Goal: Transaction & Acquisition: Book appointment/travel/reservation

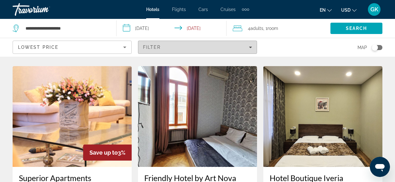
click at [253, 46] on span "Filters" at bounding box center [197, 47] width 119 height 15
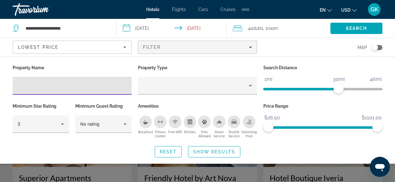
click at [145, 119] on div "Breakfast" at bounding box center [145, 122] width 13 height 13
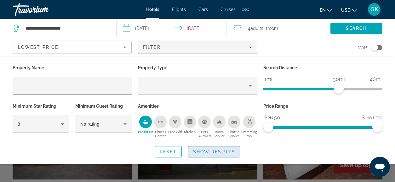
click at [205, 154] on span "Search widget" at bounding box center [215, 151] width 52 height 15
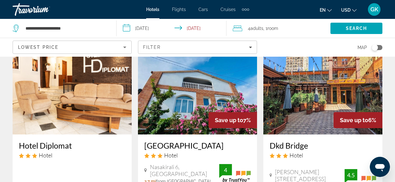
scroll to position [580, 0]
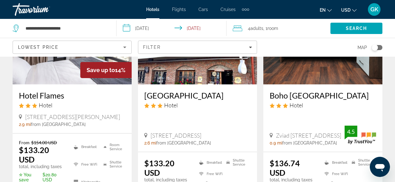
scroll to position [886, 0]
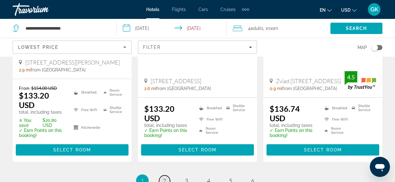
click at [163, 178] on span "2" at bounding box center [164, 181] width 3 height 7
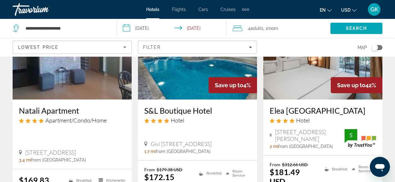
scroll to position [592, 0]
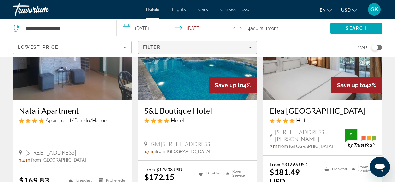
click at [242, 48] on div "Filter" at bounding box center [197, 47] width 109 height 5
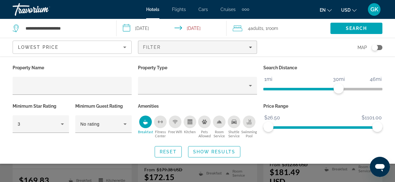
click at [249, 122] on icon "Swimming Pool" at bounding box center [249, 122] width 5 height 1
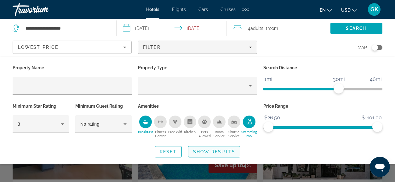
click at [209, 153] on span "Show Results" at bounding box center [214, 151] width 42 height 5
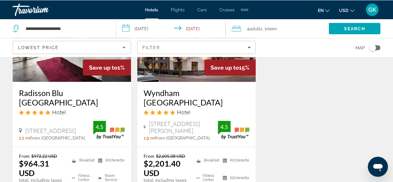
scroll to position [855, 0]
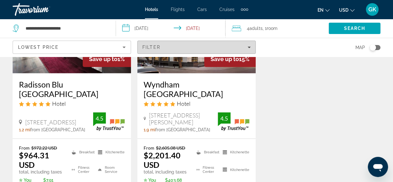
click at [249, 49] on icon "Filters" at bounding box center [248, 47] width 3 height 3
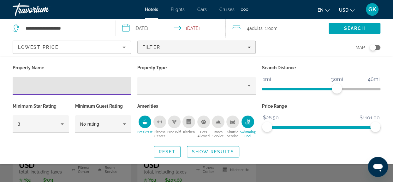
click at [246, 121] on icon "Swimming Pool" at bounding box center [247, 122] width 5 height 5
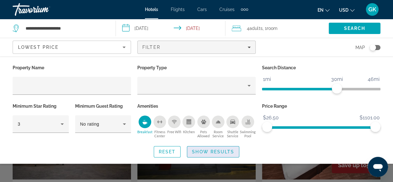
click at [210, 152] on span "Show Results" at bounding box center [213, 151] width 42 height 5
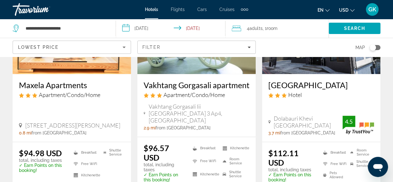
scroll to position [382, 0]
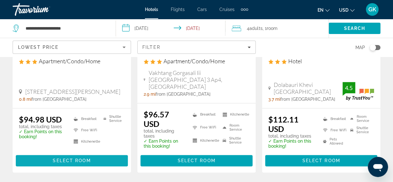
click at [67, 158] on span "Select Room" at bounding box center [72, 160] width 38 height 5
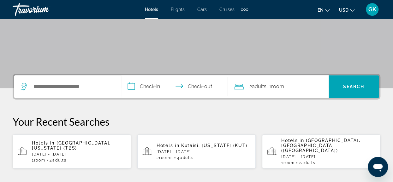
scroll to position [109, 0]
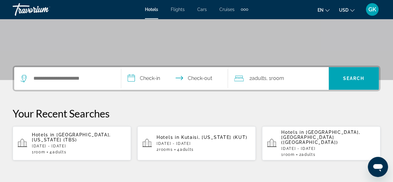
click at [73, 144] on p "[DATE] - [DATE]" at bounding box center [79, 146] width 94 height 4
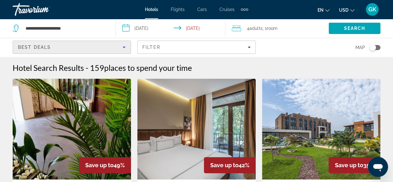
click at [126, 47] on icon "Sort by" at bounding box center [124, 48] width 8 height 8
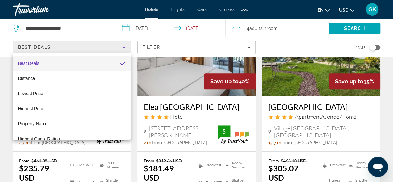
scroll to position [114, 0]
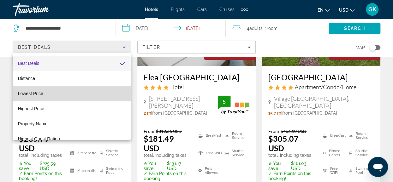
click at [100, 96] on mat-option "Lowest Price" at bounding box center [72, 93] width 118 height 15
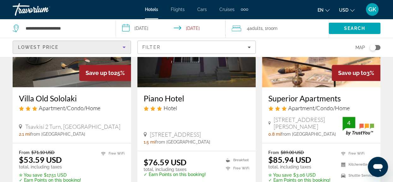
scroll to position [118, 0]
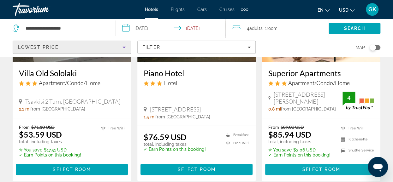
click at [327, 168] on span "Select Room" at bounding box center [321, 169] width 38 height 5
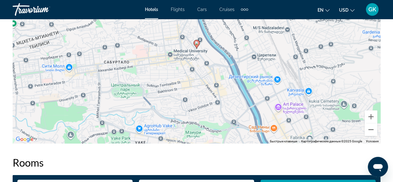
scroll to position [798, 0]
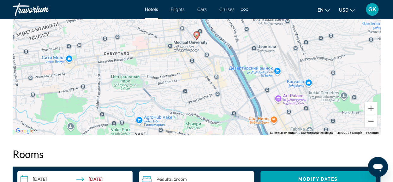
click at [369, 122] on button "Уменьшить" at bounding box center [370, 121] width 13 height 13
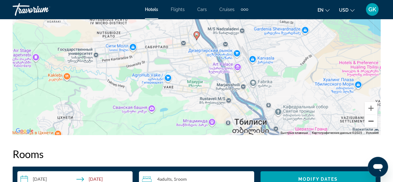
click at [369, 122] on button "Уменьшить" at bounding box center [370, 121] width 13 height 13
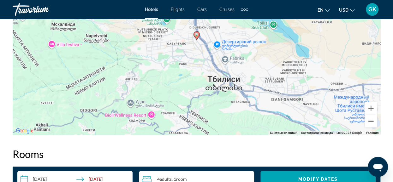
click at [369, 122] on button "Уменьшить" at bounding box center [370, 121] width 13 height 13
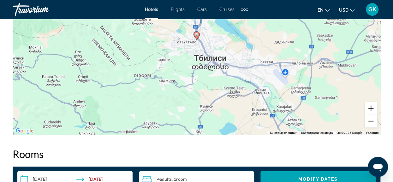
click at [369, 111] on button "Увеличить" at bounding box center [370, 108] width 13 height 13
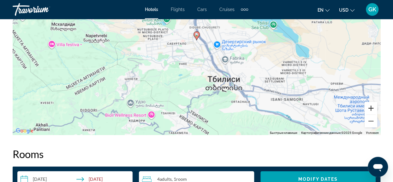
click at [369, 111] on button "Увеличить" at bounding box center [370, 108] width 13 height 13
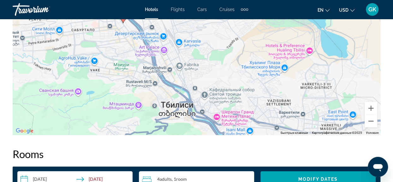
drag, startPoint x: 309, startPoint y: 79, endPoint x: 247, endPoint y: 63, distance: 63.9
click at [239, 62] on div "Чтобы активировать перетаскивание с помощью клавиатуры, нажмите Alt + Ввод. Пос…" at bounding box center [196, 40] width 367 height 189
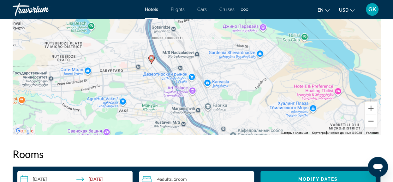
drag, startPoint x: 251, startPoint y: 63, endPoint x: 255, endPoint y: 104, distance: 41.5
click at [255, 104] on div "Чтобы активировать перетаскивание с помощью клавиатуры, нажмите Alt + Ввод. Пос…" at bounding box center [196, 40] width 367 height 189
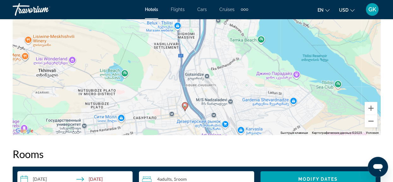
drag, startPoint x: 237, startPoint y: 63, endPoint x: 271, endPoint y: 111, distance: 59.1
click at [271, 111] on div "Чтобы активировать перетаскивание с помощью клавиатуры, нажмите Alt + Ввод. Пос…" at bounding box center [196, 40] width 367 height 189
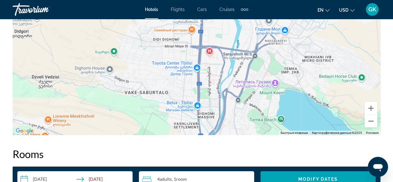
drag, startPoint x: 227, startPoint y: 38, endPoint x: 248, endPoint y: 99, distance: 64.8
click at [248, 99] on div "Чтобы активировать перетаскивание с помощью клавиатуры, нажмите Alt + Ввод. Пос…" at bounding box center [196, 40] width 367 height 189
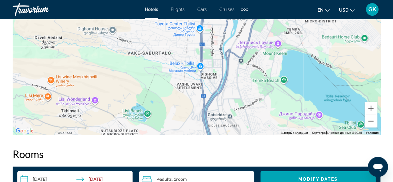
drag, startPoint x: 242, startPoint y: 112, endPoint x: 246, endPoint y: 68, distance: 44.7
click at [246, 68] on div "Чтобы активировать перетаскивание с помощью клавиатуры, нажмите Alt + Ввод. Пос…" at bounding box center [196, 40] width 367 height 189
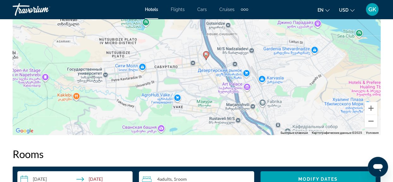
drag, startPoint x: 277, startPoint y: 113, endPoint x: 270, endPoint y: 66, distance: 46.9
click at [270, 66] on div "Чтобы активировать перетаскивание с помощью клавиатуры, нажмите Alt + Ввод. Пос…" at bounding box center [196, 40] width 367 height 189
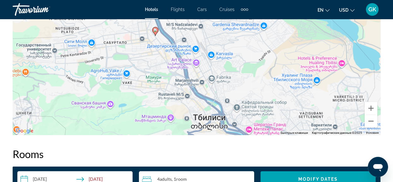
drag, startPoint x: 286, startPoint y: 87, endPoint x: 224, endPoint y: 90, distance: 61.5
click at [224, 90] on div "Чтобы активировать перетаскивание с помощью клавиатуры, нажмите Alt + Ввод. Пос…" at bounding box center [196, 40] width 367 height 189
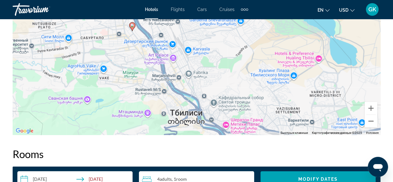
drag, startPoint x: 271, startPoint y: 82, endPoint x: 259, endPoint y: 59, distance: 26.5
click at [259, 59] on div "Чтобы активировать перетаскивание с помощью клавиатуры, нажмите Alt + Ввод. Пос…" at bounding box center [196, 40] width 367 height 189
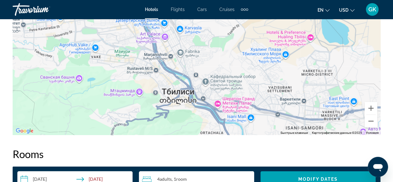
click at [241, 55] on div "Чтобы активировать перетаскивание с помощью клавиатуры, нажмите Alt + Ввод. Пос…" at bounding box center [196, 40] width 367 height 189
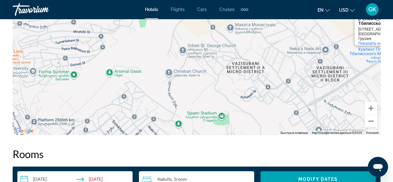
drag, startPoint x: 202, startPoint y: 90, endPoint x: 321, endPoint y: 54, distance: 124.1
click at [321, 54] on div "Хуалинг Плаза Тбилисского Моря Хуалинг Плаза Тбилисского Моря 22 J. Lezhava Str…" at bounding box center [196, 40] width 367 height 189
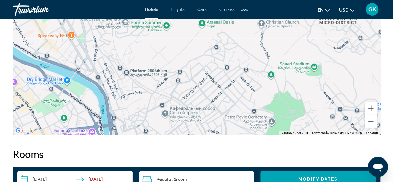
drag, startPoint x: 286, startPoint y: 63, endPoint x: 375, endPoint y: -8, distance: 113.8
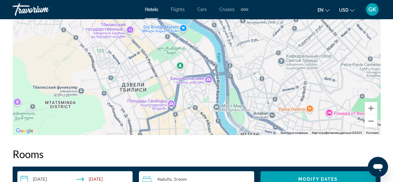
drag, startPoint x: 334, startPoint y: 28, endPoint x: 293, endPoint y: 128, distance: 107.7
click at [293, 128] on div "Хуалинг Плаза Тбилисского Моря Хуалинг Плаза Тбилисского Моря 22 J. Lezhava Str…" at bounding box center [196, 40] width 367 height 189
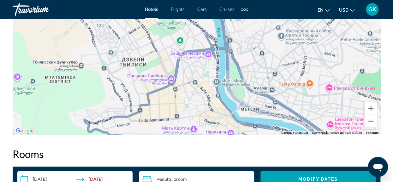
drag, startPoint x: 283, startPoint y: 129, endPoint x: 283, endPoint y: 104, distance: 25.2
click at [283, 104] on div "Хуалинг Плаза Тбилисского Моря Хуалинг Плаза Тбилисского Моря 22 J. Lezhava Str…" at bounding box center [196, 40] width 367 height 189
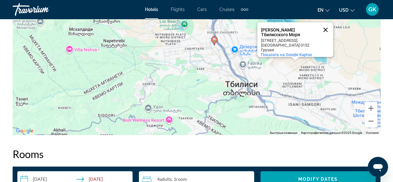
click at [325, 26] on button "Закрыть" at bounding box center [325, 29] width 15 height 15
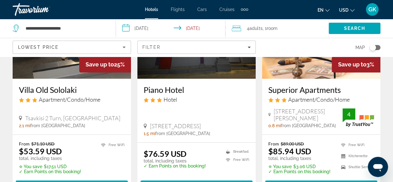
scroll to position [105, 0]
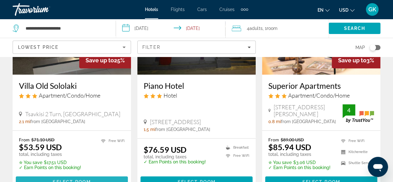
click at [45, 179] on span "Main content" at bounding box center [72, 182] width 112 height 15
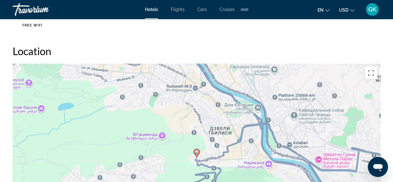
scroll to position [698, 0]
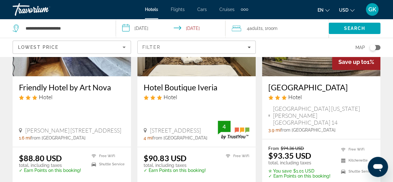
scroll to position [365, 0]
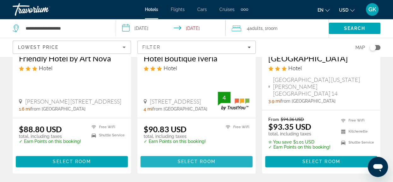
click at [201, 159] on span "Select Room" at bounding box center [196, 161] width 38 height 5
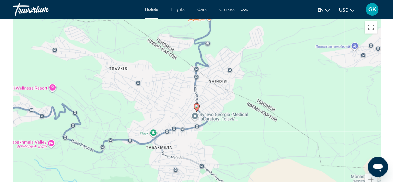
scroll to position [756, 0]
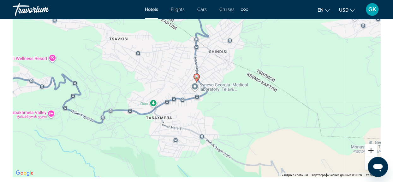
click at [370, 149] on button "Увеличить" at bounding box center [370, 150] width 13 height 13
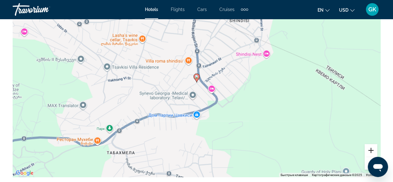
click at [370, 149] on button "Увеличить" at bounding box center [370, 150] width 13 height 13
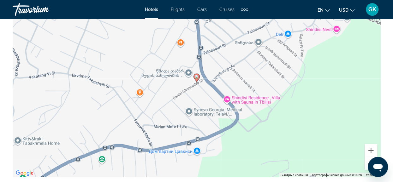
click at [366, 163] on button "Уменьшить" at bounding box center [370, 163] width 13 height 13
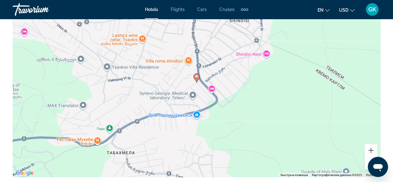
click at [366, 163] on button "Уменьшить" at bounding box center [370, 163] width 13 height 13
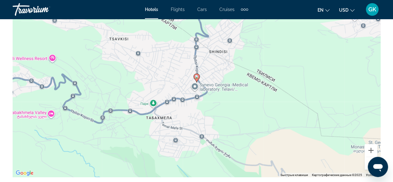
click at [366, 163] on button "Уменьшить" at bounding box center [370, 163] width 13 height 13
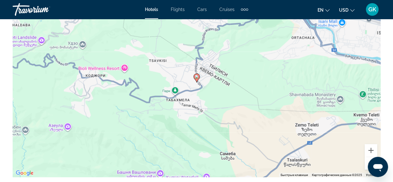
click at [366, 163] on button "Уменьшить" at bounding box center [370, 163] width 13 height 13
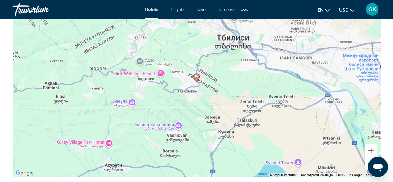
click at [366, 163] on button "Уменьшить" at bounding box center [370, 163] width 13 height 13
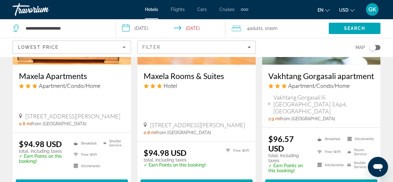
scroll to position [597, 0]
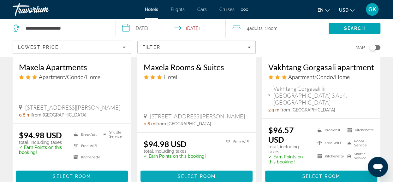
click at [190, 169] on span "Main content" at bounding box center [196, 176] width 112 height 15
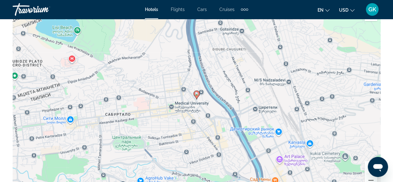
scroll to position [752, 0]
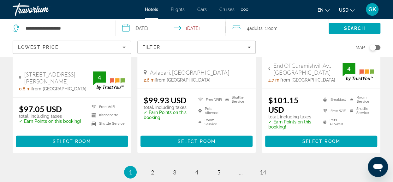
scroll to position [916, 0]
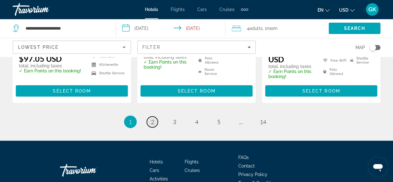
click at [151, 117] on link "page 2" at bounding box center [152, 122] width 11 height 11
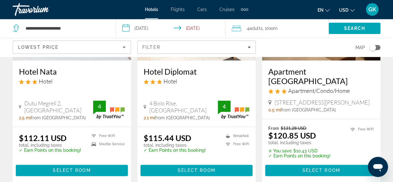
scroll to position [353, 0]
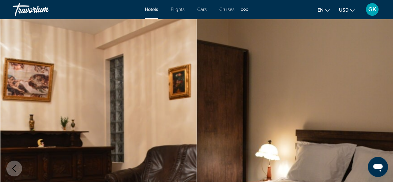
click at [290, 169] on img "Main content" at bounding box center [294, 169] width 196 height 300
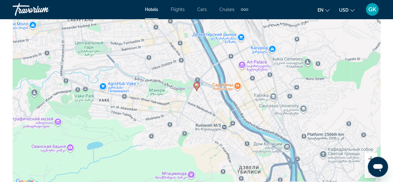
scroll to position [781, 0]
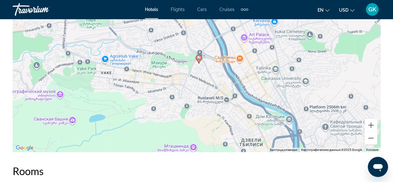
drag, startPoint x: 298, startPoint y: 111, endPoint x: 303, endPoint y: 139, distance: 28.9
click at [303, 139] on div "Чтобы активировать перетаскивание с помощью клавиатуры, нажмите Alt + Ввод. Пос…" at bounding box center [196, 57] width 367 height 189
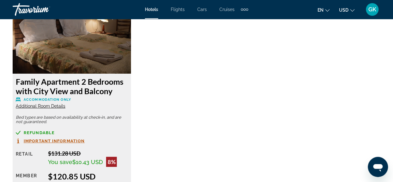
scroll to position [1042, 0]
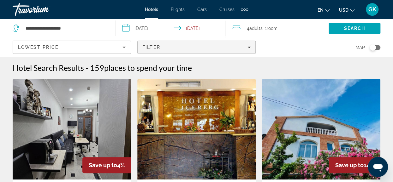
click at [231, 49] on div "Filter" at bounding box center [196, 47] width 108 height 5
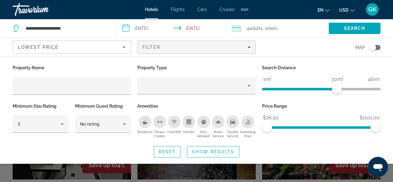
click at [141, 123] on div "Breakfast" at bounding box center [144, 122] width 13 height 13
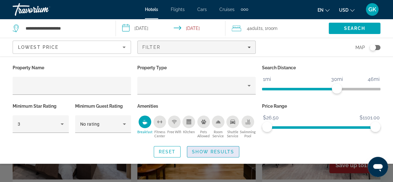
click at [219, 150] on span "Show Results" at bounding box center [213, 151] width 42 height 5
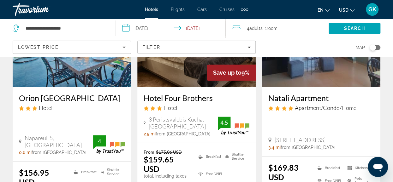
scroll to position [357, 0]
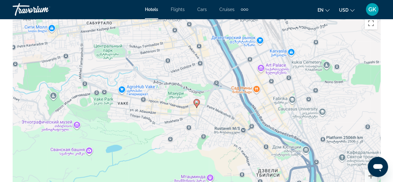
scroll to position [764, 0]
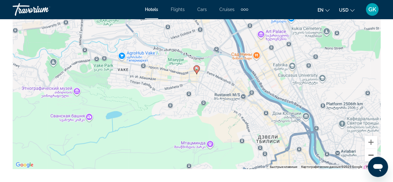
click at [369, 156] on button "Уменьшить" at bounding box center [370, 155] width 13 height 13
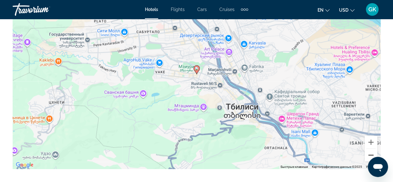
click at [370, 154] on button "Уменьшить" at bounding box center [370, 155] width 13 height 13
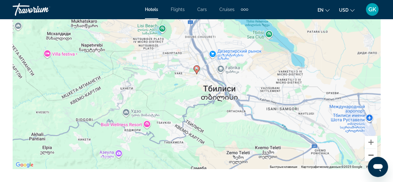
click at [370, 154] on button "Уменьшить" at bounding box center [370, 155] width 13 height 13
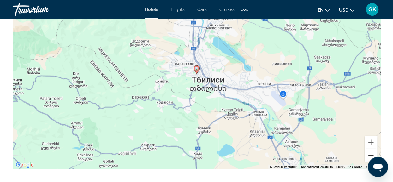
click at [370, 154] on button "Уменьшить" at bounding box center [370, 155] width 13 height 13
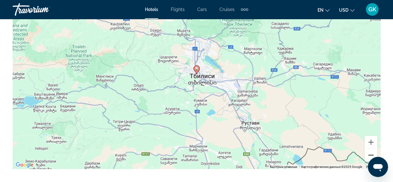
click at [370, 154] on button "Уменьшить" at bounding box center [370, 155] width 13 height 13
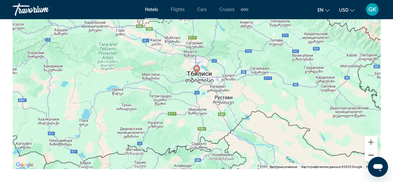
click at [370, 154] on button "Уменьшить" at bounding box center [370, 155] width 13 height 13
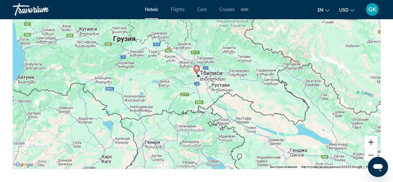
click at [371, 142] on button "Увеличить" at bounding box center [370, 142] width 13 height 13
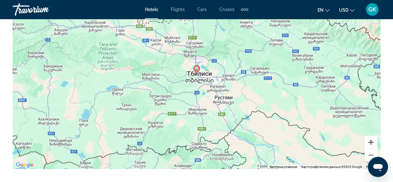
click at [371, 142] on button "Увеличить" at bounding box center [370, 142] width 13 height 13
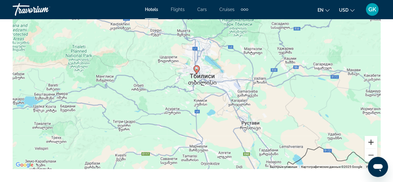
click at [371, 142] on button "Увеличить" at bounding box center [370, 142] width 13 height 13
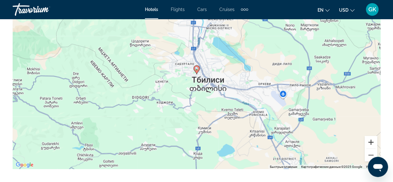
click at [371, 142] on button "Увеличить" at bounding box center [370, 142] width 13 height 13
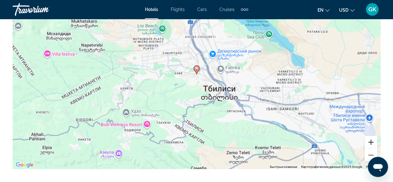
click at [374, 141] on button "Увеличить" at bounding box center [370, 142] width 13 height 13
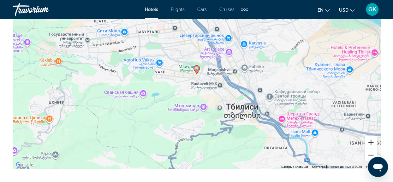
click at [374, 141] on button "Увеличить" at bounding box center [370, 142] width 13 height 13
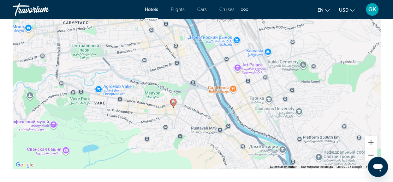
drag, startPoint x: 302, startPoint y: 46, endPoint x: 277, endPoint y: 96, distance: 55.8
click at [277, 96] on div "Чтобы активировать перетаскивание с помощью клавиатуры, нажмите Alt + Ввод. Пос…" at bounding box center [196, 74] width 367 height 189
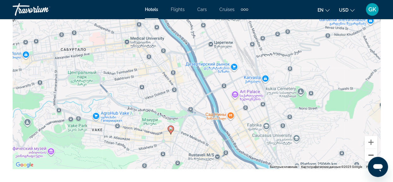
click at [367, 155] on button "Уменьшить" at bounding box center [370, 155] width 13 height 13
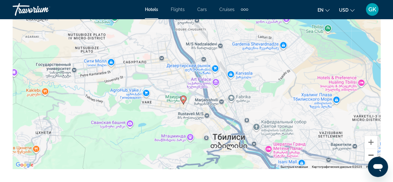
click at [367, 155] on button "Уменьшить" at bounding box center [370, 155] width 13 height 13
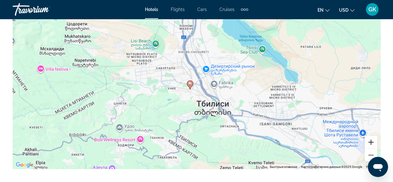
click at [369, 142] on button "Увеличить" at bounding box center [370, 142] width 13 height 13
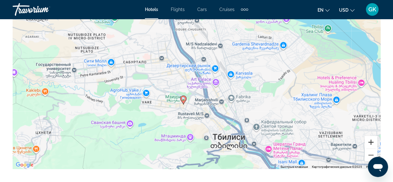
click at [369, 142] on button "Увеличить" at bounding box center [370, 142] width 13 height 13
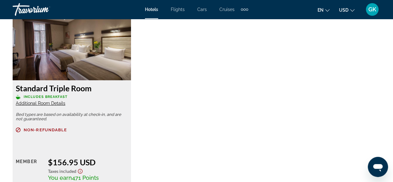
scroll to position [1003, 0]
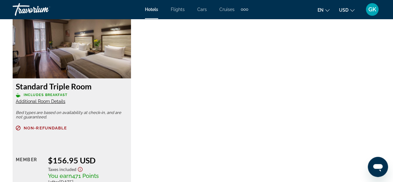
click at [78, 67] on img "Main content" at bounding box center [72, 39] width 118 height 79
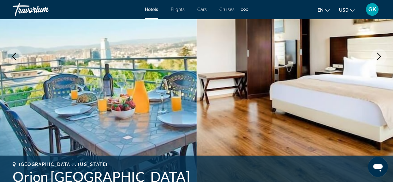
scroll to position [0, 0]
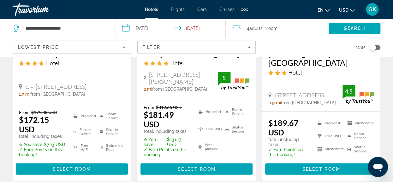
scroll to position [631, 0]
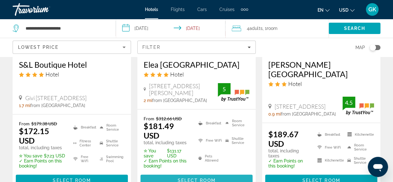
click at [211, 178] on span "Select Room" at bounding box center [196, 180] width 38 height 5
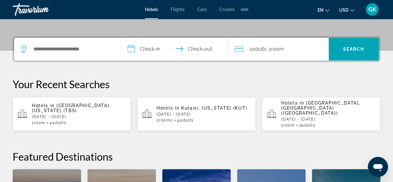
scroll to position [139, 0]
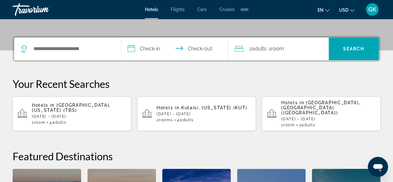
click at [100, 105] on div "Hotels in Tbilisi, Georgia (TBS) Thu, 23 Oct - Sat, 25 Oct 1 Room rooms 4 Adult…" at bounding box center [79, 114] width 94 height 22
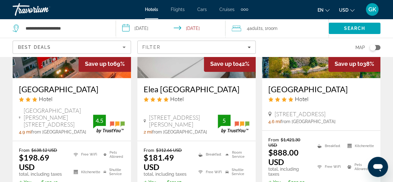
scroll to position [103, 0]
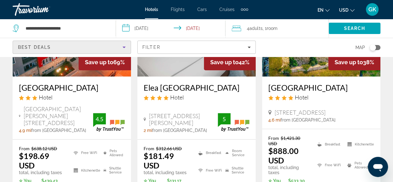
click at [120, 47] on icon "Sort by" at bounding box center [124, 48] width 8 height 8
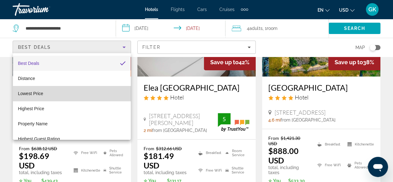
click at [103, 93] on mat-option "Lowest Price" at bounding box center [72, 93] width 118 height 15
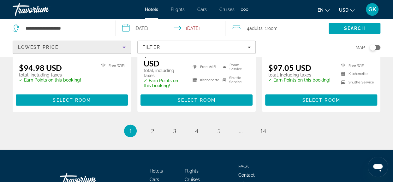
scroll to position [936, 0]
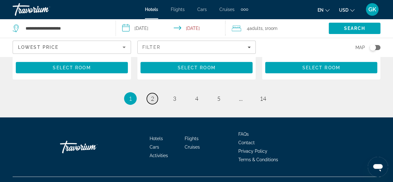
click at [152, 95] on span "2" at bounding box center [152, 98] width 3 height 7
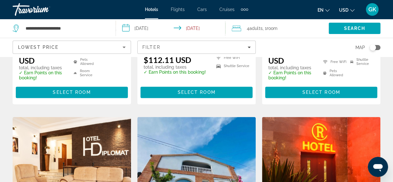
scroll to position [428, 0]
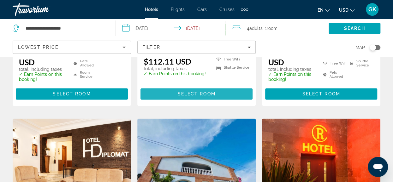
click at [207, 91] on span "Select Room" at bounding box center [196, 93] width 38 height 5
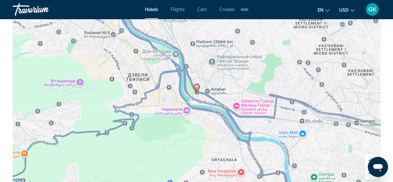
scroll to position [712, 0]
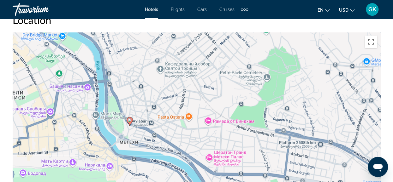
drag, startPoint x: 163, startPoint y: 111, endPoint x: 236, endPoint y: 99, distance: 74.1
click at [236, 99] on div "Чтобы активировать перетаскивание с помощью клавиатуры, нажмите Alt + Ввод. Пос…" at bounding box center [196, 126] width 367 height 189
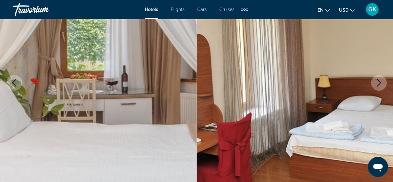
scroll to position [60, 0]
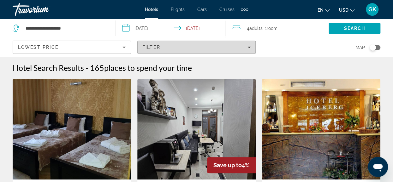
click at [235, 48] on div "Filter" at bounding box center [196, 47] width 108 height 5
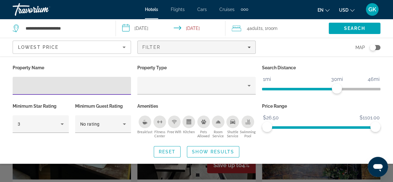
click at [141, 125] on div "Breakfast" at bounding box center [144, 122] width 13 height 13
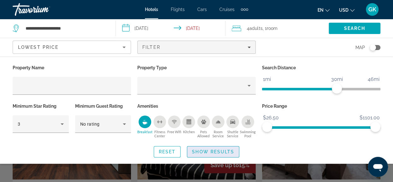
click at [204, 151] on span "Show Results" at bounding box center [213, 151] width 42 height 5
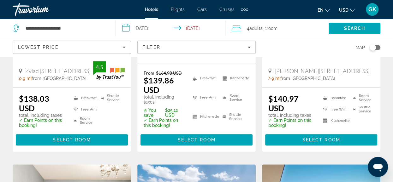
scroll to position [176, 0]
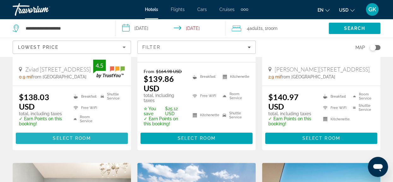
click at [83, 136] on span "Select Room" at bounding box center [72, 138] width 38 height 5
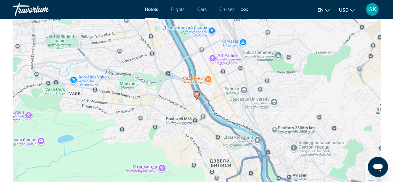
scroll to position [727, 0]
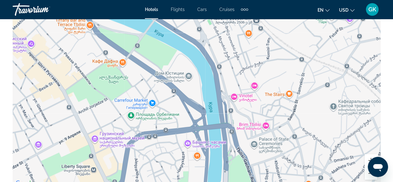
drag, startPoint x: 150, startPoint y: 126, endPoint x: 274, endPoint y: -11, distance: 184.6
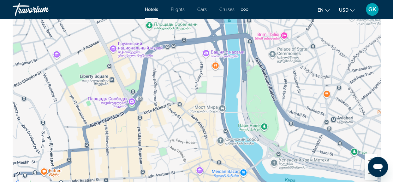
drag, startPoint x: 225, startPoint y: 153, endPoint x: 243, endPoint y: 62, distance: 92.6
click at [243, 62] on div "Main content" at bounding box center [196, 92] width 367 height 189
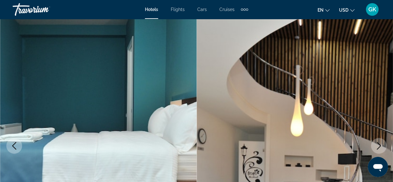
scroll to position [0, 0]
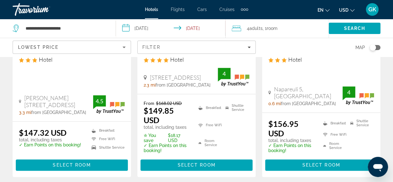
scroll to position [417, 0]
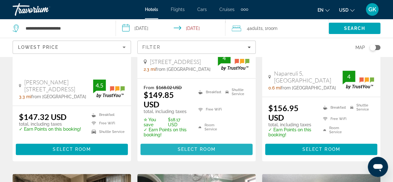
click at [197, 147] on span "Select Room" at bounding box center [196, 149] width 38 height 5
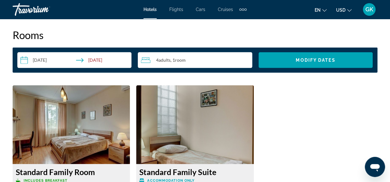
scroll to position [928, 0]
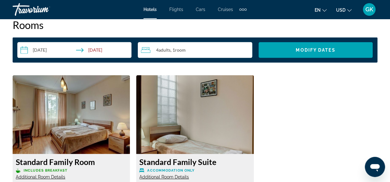
click at [171, 53] on div "4 Adult Adults , 1 Room rooms" at bounding box center [196, 50] width 111 height 8
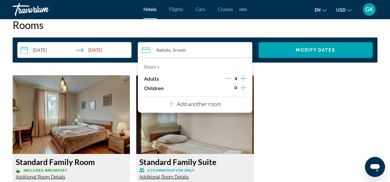
click at [227, 79] on icon "Decrement adults" at bounding box center [229, 79] width 6 height 6
click at [211, 105] on p "Add another room" at bounding box center [199, 104] width 44 height 7
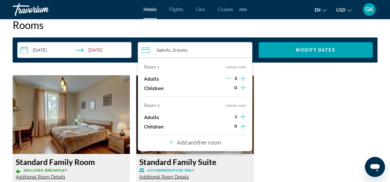
click at [241, 118] on icon "Increment adults" at bounding box center [243, 117] width 6 height 8
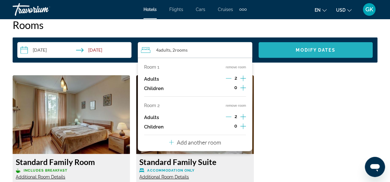
click at [309, 51] on span "Modify Dates" at bounding box center [315, 50] width 39 height 5
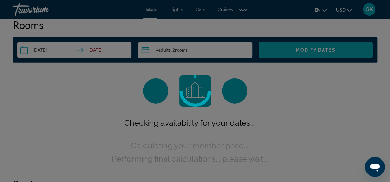
scroll to position [908, 0]
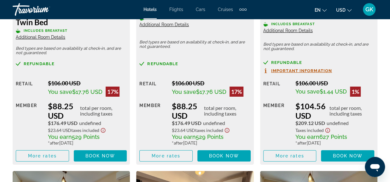
scroll to position [1133, 0]
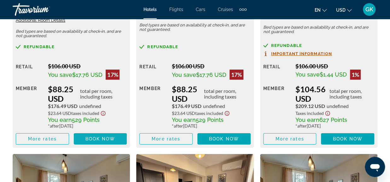
click at [105, 137] on span "Book now" at bounding box center [100, 139] width 30 height 5
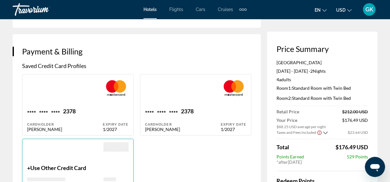
scroll to position [454, 0]
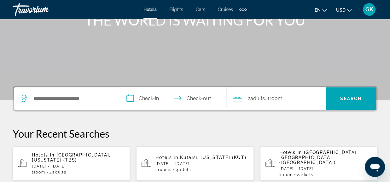
scroll to position [92, 0]
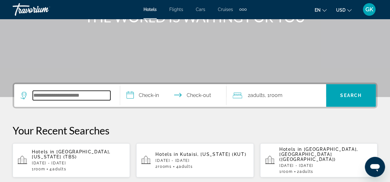
click at [44, 94] on input "Search hotel destination" at bounding box center [72, 95] width 78 height 9
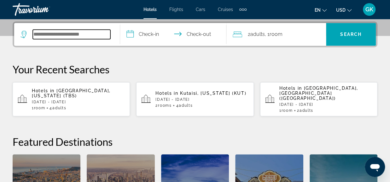
scroll to position [154, 0]
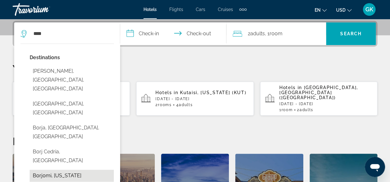
click at [61, 170] on button "Borjomi, Georgia" at bounding box center [72, 176] width 84 height 12
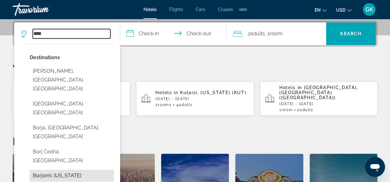
type input "**********"
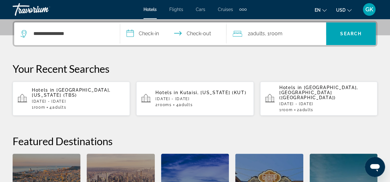
click at [156, 33] on input "**********" at bounding box center [174, 34] width 108 height 25
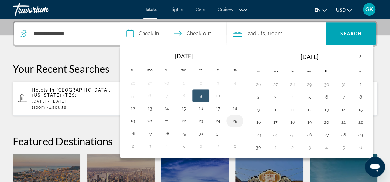
click at [233, 121] on button "25" at bounding box center [235, 121] width 10 height 9
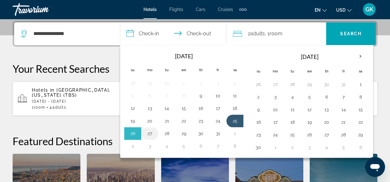
click at [151, 131] on button "27" at bounding box center [150, 133] width 10 height 9
type input "**********"
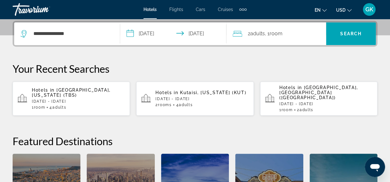
click at [287, 36] on div "2 Adult Adults , 1 Room rooms" at bounding box center [279, 33] width 93 height 9
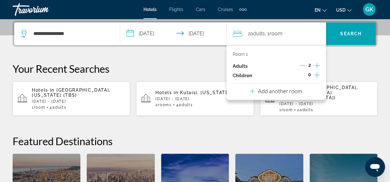
click at [285, 90] on p "Add another room" at bounding box center [280, 91] width 44 height 7
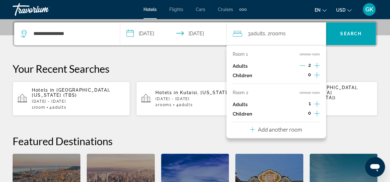
click at [316, 102] on icon "Increment adults" at bounding box center [317, 104] width 6 height 8
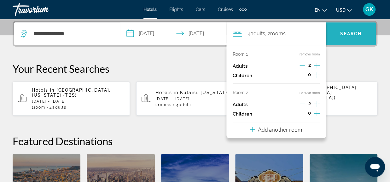
click at [351, 36] on span "Search" at bounding box center [350, 33] width 21 height 5
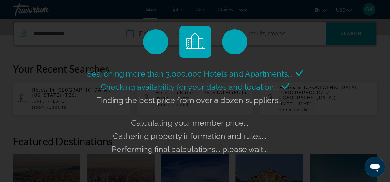
drag, startPoint x: 351, startPoint y: 36, endPoint x: 374, endPoint y: 57, distance: 31.2
click at [374, 57] on div "Searching more than 3,000,000 Hotels and Apartments... Checking availability fo…" at bounding box center [195, 91] width 390 height 182
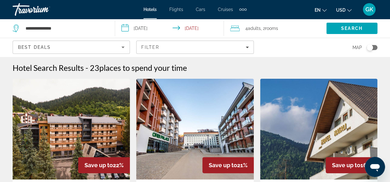
click at [124, 49] on icon "Sort by" at bounding box center [123, 48] width 8 height 8
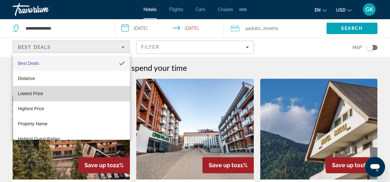
click at [107, 90] on mat-option "Lowest Price" at bounding box center [71, 93] width 117 height 15
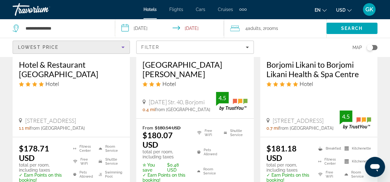
scroll to position [874, 0]
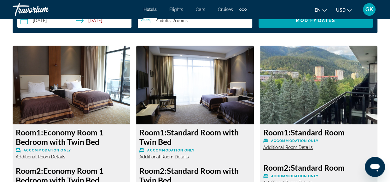
scroll to position [951, 0]
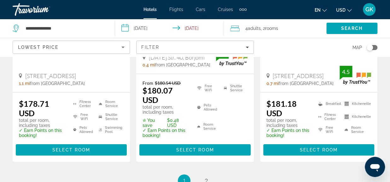
scroll to position [933, 0]
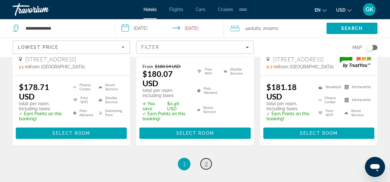
click at [205, 161] on span "2" at bounding box center [206, 164] width 3 height 7
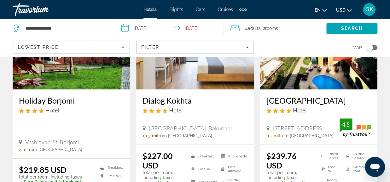
scroll to position [80, 0]
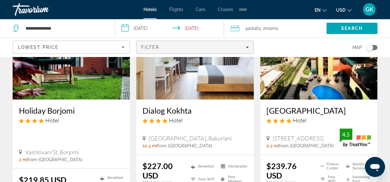
click at [248, 46] on icon "Filters" at bounding box center [247, 47] width 3 height 3
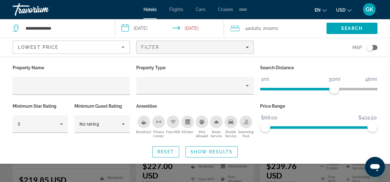
click at [146, 123] on icon "Breakfast" at bounding box center [143, 122] width 5 height 5
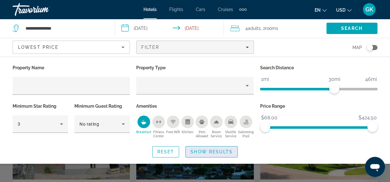
click at [218, 151] on span "Show Results" at bounding box center [211, 151] width 42 height 5
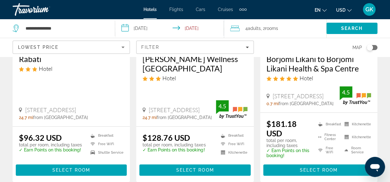
scroll to position [137, 0]
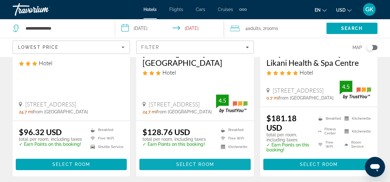
click at [190, 164] on span "Select Room" at bounding box center [195, 164] width 38 height 5
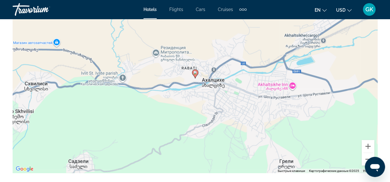
scroll to position [768, 0]
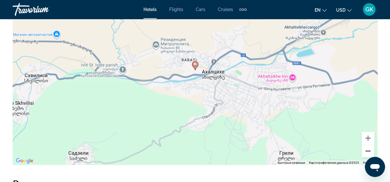
click at [367, 151] on button "Уменьшить" at bounding box center [368, 151] width 13 height 13
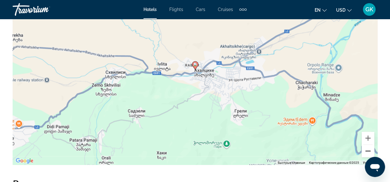
click at [367, 151] on button "Уменьшить" at bounding box center [368, 151] width 13 height 13
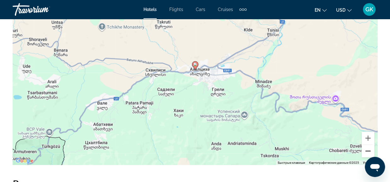
click at [367, 151] on button "Уменьшить" at bounding box center [368, 151] width 13 height 13
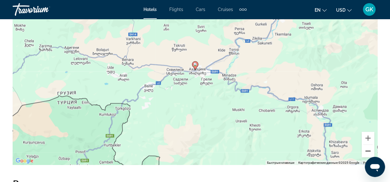
click at [367, 151] on button "Уменьшить" at bounding box center [368, 151] width 13 height 13
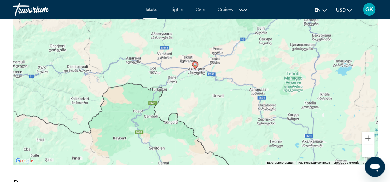
click at [367, 151] on button "Уменьшить" at bounding box center [368, 151] width 13 height 13
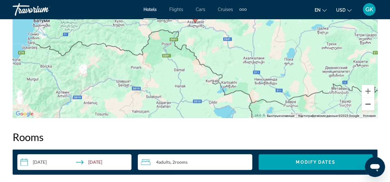
scroll to position [801, 0]
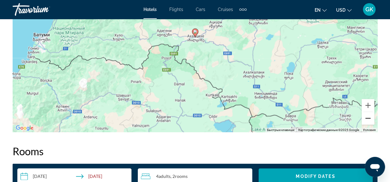
click at [369, 120] on button "Уменьшить" at bounding box center [368, 118] width 13 height 13
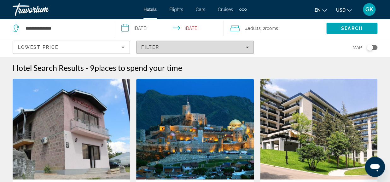
click at [251, 48] on span "Filters" at bounding box center [195, 47] width 117 height 15
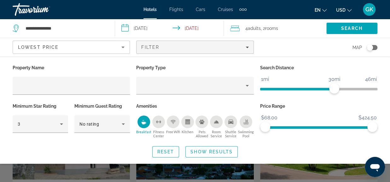
click at [279, 49] on div "Map" at bounding box center [318, 47] width 117 height 19
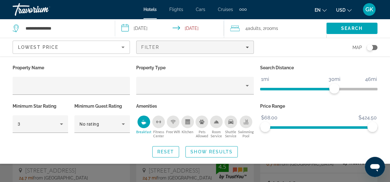
scroll to position [76, 0]
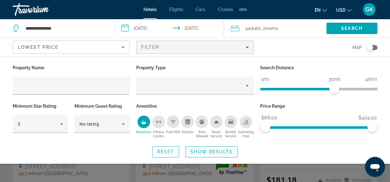
click at [219, 153] on span "Show Results" at bounding box center [211, 151] width 42 height 5
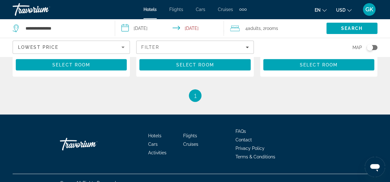
scroll to position [732, 0]
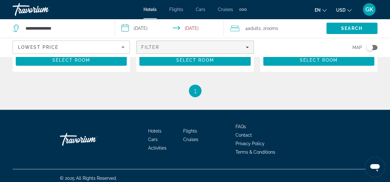
click at [242, 48] on div "Filter" at bounding box center [194, 47] width 107 height 5
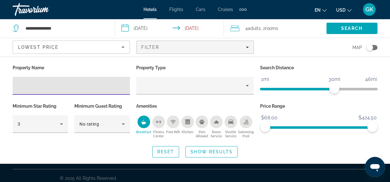
click at [145, 122] on icon "Breakfast" at bounding box center [143, 122] width 5 height 5
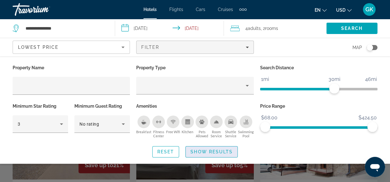
click at [206, 150] on span "Show Results" at bounding box center [211, 151] width 42 height 5
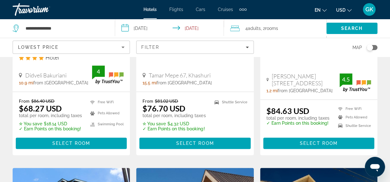
scroll to position [137, 0]
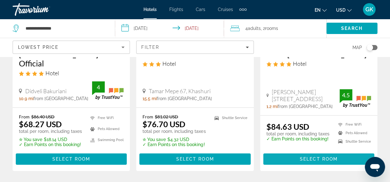
click at [319, 157] on span "Select Room" at bounding box center [319, 159] width 38 height 5
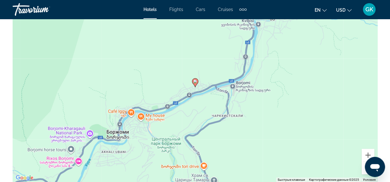
scroll to position [744, 0]
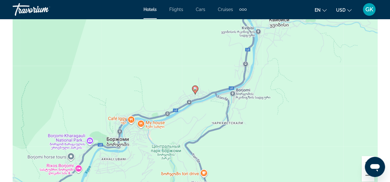
click at [245, 119] on div "Чтобы активировать перетаскивание с помощью клавиатуры, нажмите Alt + Ввод. Пос…" at bounding box center [195, 94] width 365 height 189
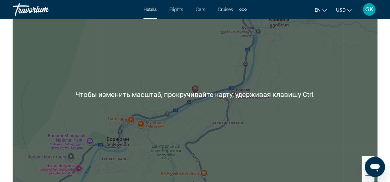
click at [245, 119] on div "Чтобы активировать перетаскивание с помощью клавиатуры, нажмите Alt + Ввод. Пос…" at bounding box center [195, 94] width 365 height 189
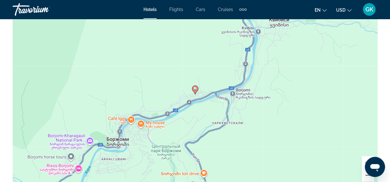
click at [365, 162] on button "Увеличить" at bounding box center [368, 162] width 13 height 13
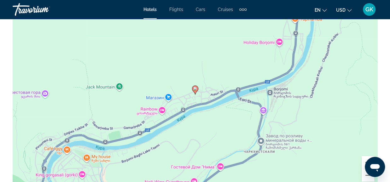
click at [365, 162] on button "Увеличить" at bounding box center [368, 162] width 13 height 13
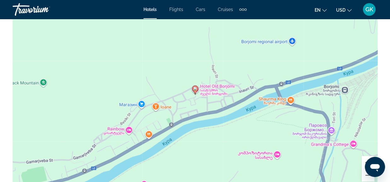
click at [365, 162] on button "Увеличить" at bounding box center [368, 162] width 13 height 13
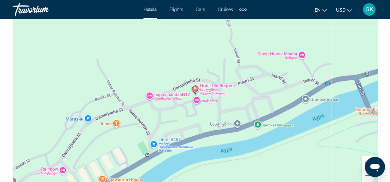
click at [365, 162] on button "Увеличить" at bounding box center [368, 162] width 13 height 13
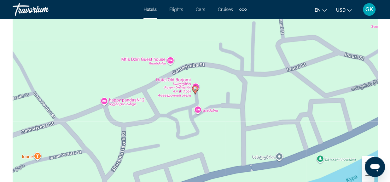
click at [365, 162] on button "Увеличить" at bounding box center [368, 162] width 13 height 13
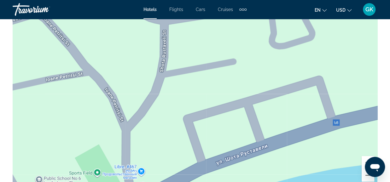
drag, startPoint x: 145, startPoint y: 108, endPoint x: 257, endPoint y: -27, distance: 176.3
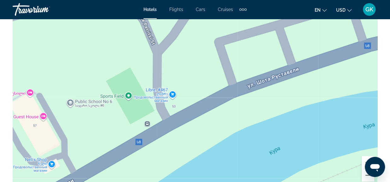
drag, startPoint x: 211, startPoint y: 115, endPoint x: 242, endPoint y: 37, distance: 84.5
click at [242, 37] on div "Чтобы активировать перетаскивание с помощью клавиатуры, нажмите Alt + Ввод. Пос…" at bounding box center [195, 94] width 365 height 189
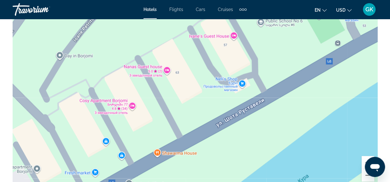
drag, startPoint x: 201, startPoint y: 53, endPoint x: 393, endPoint y: -27, distance: 207.8
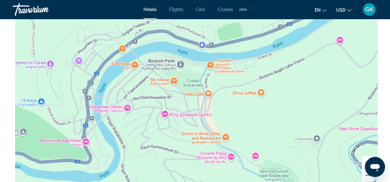
drag, startPoint x: 335, startPoint y: 57, endPoint x: 387, endPoint y: -20, distance: 93.1
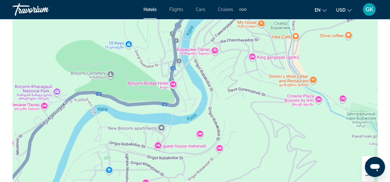
drag, startPoint x: 220, startPoint y: 126, endPoint x: 308, endPoint y: 68, distance: 105.4
click at [308, 68] on div "Чтобы активировать перетаскивание с помощью клавиатуры, нажмите Alt + Ввод. Пос…" at bounding box center [195, 94] width 365 height 189
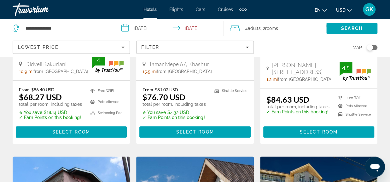
scroll to position [174, 0]
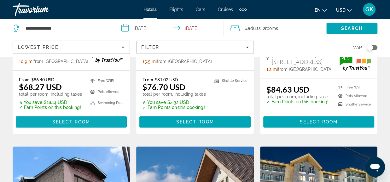
click at [74, 120] on span "Select Room" at bounding box center [71, 122] width 38 height 5
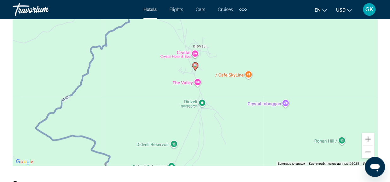
scroll to position [770, 0]
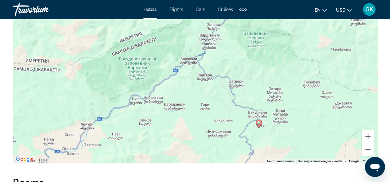
drag, startPoint x: 279, startPoint y: 56, endPoint x: 272, endPoint y: 124, distance: 67.6
click at [272, 124] on div "Чтобы активировать перетаскивание с помощью клавиатуры, нажмите Alt + Ввод. Пос…" at bounding box center [195, 68] width 365 height 189
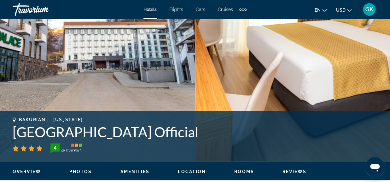
scroll to position [146, 0]
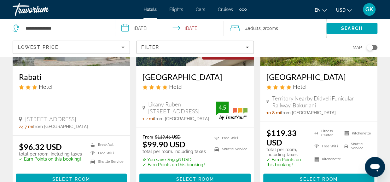
scroll to position [385, 0]
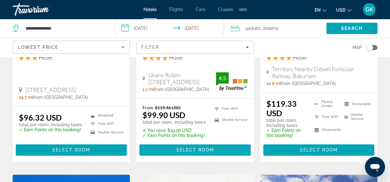
click at [180, 148] on span "Select Room" at bounding box center [195, 150] width 38 height 5
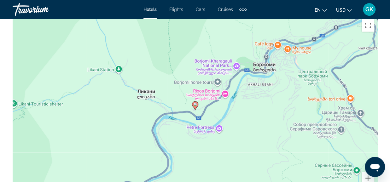
scroll to position [707, 0]
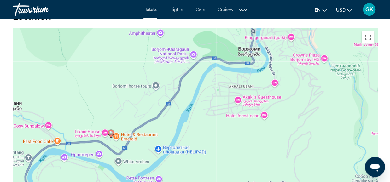
drag, startPoint x: 181, startPoint y: 126, endPoint x: 232, endPoint y: 119, distance: 51.8
click at [232, 119] on div "Чтобы активировать перетаскивание с помощью клавиатуры, нажмите Alt + Ввод. Пос…" at bounding box center [195, 122] width 365 height 189
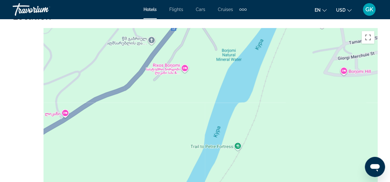
drag, startPoint x: 114, startPoint y: 135, endPoint x: 229, endPoint y: 93, distance: 121.8
click at [229, 93] on div "Чтобы активировать перетаскивание с помощью клавиатуры, нажмите Alt + Ввод. Пос…" at bounding box center [195, 122] width 365 height 189
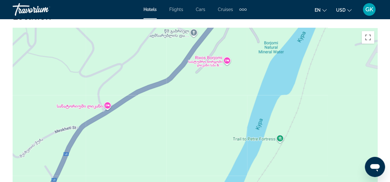
drag, startPoint x: 182, startPoint y: 118, endPoint x: 110, endPoint y: 156, distance: 82.0
click at [110, 156] on div "Чтобы активировать перетаскивание с помощью клавиатуры, нажмите Alt + Ввод. Пос…" at bounding box center [195, 122] width 365 height 189
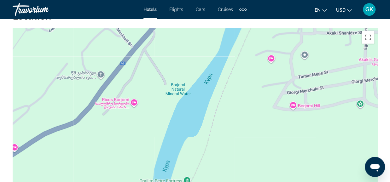
drag, startPoint x: 231, startPoint y: 99, endPoint x: 174, endPoint y: 172, distance: 92.1
click at [174, 172] on div "Чтобы активировать перетаскивание с помощью клавиатуры, нажмите Alt + Ввод. Пос…" at bounding box center [195, 122] width 365 height 189
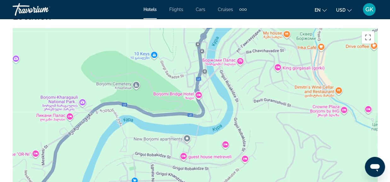
drag, startPoint x: 307, startPoint y: 131, endPoint x: 226, endPoint y: 152, distance: 83.4
click at [226, 152] on div "Чтобы активировать перетаскивание с помощью клавиатуры, нажмите Alt + Ввод. Пос…" at bounding box center [195, 122] width 365 height 189
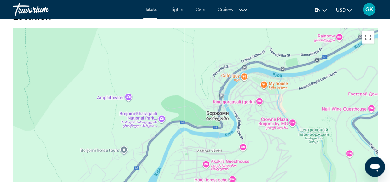
drag, startPoint x: 265, startPoint y: 140, endPoint x: 259, endPoint y: 121, distance: 19.6
click at [259, 121] on div "Чтобы активировать перетаскивание с помощью клавиатуры, нажмите Alt + Ввод. Пос…" at bounding box center [195, 122] width 365 height 189
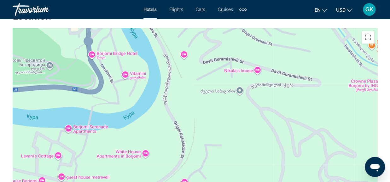
drag, startPoint x: 198, startPoint y: 142, endPoint x: 273, endPoint y: 109, distance: 81.9
click at [273, 109] on div "Main content" at bounding box center [195, 122] width 365 height 189
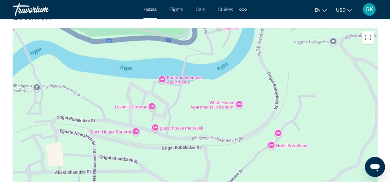
drag, startPoint x: 221, startPoint y: 120, endPoint x: 288, endPoint y: 70, distance: 83.4
click at [288, 70] on div "Main content" at bounding box center [195, 122] width 365 height 189
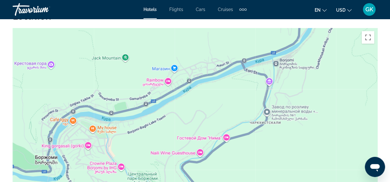
drag, startPoint x: 344, startPoint y: 68, endPoint x: 117, endPoint y: 199, distance: 262.9
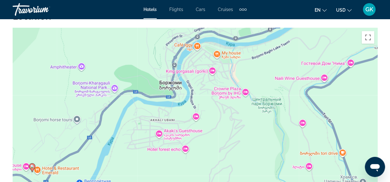
drag, startPoint x: 150, startPoint y: 143, endPoint x: 276, endPoint y: 68, distance: 146.1
click at [276, 68] on div "Чтобы активировать перетаскивание с помощью клавиатуры, нажмите Alt + Ввод. Пос…" at bounding box center [195, 122] width 365 height 189
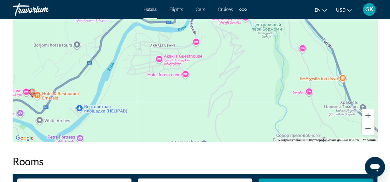
scroll to position [801, 0]
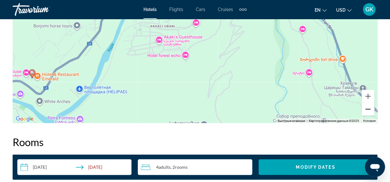
click at [370, 110] on button "Уменьшить" at bounding box center [368, 109] width 13 height 13
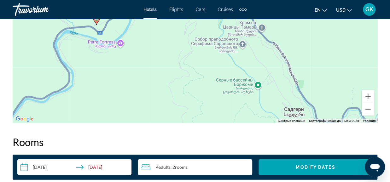
drag, startPoint x: 342, startPoint y: 81, endPoint x: 323, endPoint y: 51, distance: 35.7
click at [323, 51] on div "Чтобы активировать перетаскивание с помощью клавиатуры, нажмите Alt + Ввод. Пос…" at bounding box center [195, 28] width 365 height 189
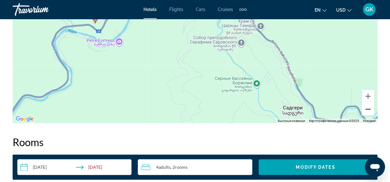
click at [367, 109] on button "Уменьшить" at bounding box center [368, 109] width 13 height 13
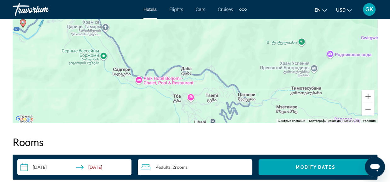
drag, startPoint x: 293, startPoint y: 57, endPoint x: 167, endPoint y: 57, distance: 125.8
click at [167, 57] on div "Чтобы активировать перетаскивание с помощью клавиатуры, нажмите Alt + Ввод. Пос…" at bounding box center [195, 28] width 365 height 189
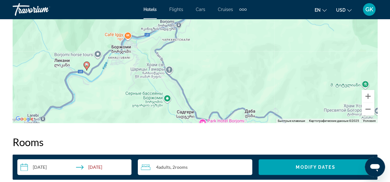
drag, startPoint x: 246, startPoint y: 78, endPoint x: 311, endPoint y: 123, distance: 79.5
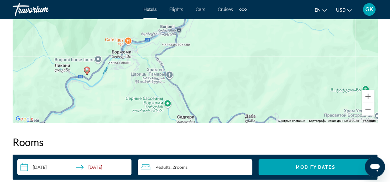
drag, startPoint x: 250, startPoint y: 72, endPoint x: 250, endPoint y: 77, distance: 5.7
click at [250, 77] on div "Чтобы активировать перетаскивание с помощью клавиатуры, нажмите Alt + Ввод. Пос…" at bounding box center [195, 28] width 365 height 189
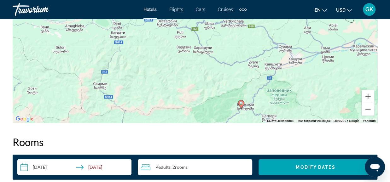
drag, startPoint x: 163, startPoint y: 71, endPoint x: 176, endPoint y: 105, distance: 36.0
click at [176, 105] on div "Чтобы активировать перетаскивание с помощью клавиатуры, нажмите Alt + Ввод. Пос…" at bounding box center [195, 28] width 365 height 189
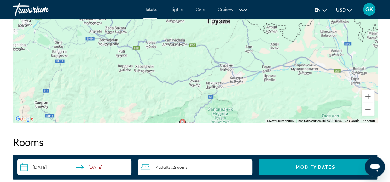
drag, startPoint x: 208, startPoint y: 73, endPoint x: 138, endPoint y: 87, distance: 71.1
click at [138, 87] on div "Чтобы активировать перетаскивание с помощью клавиатуры, нажмите Alt + Ввод. Пос…" at bounding box center [195, 28] width 365 height 189
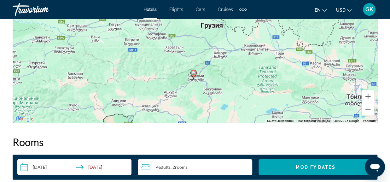
drag, startPoint x: 196, startPoint y: 90, endPoint x: 237, endPoint y: 63, distance: 49.7
click at [237, 63] on div "Чтобы активировать перетаскивание с помощью клавиатуры, нажмите Alt + Ввод. Пос…" at bounding box center [195, 28] width 365 height 189
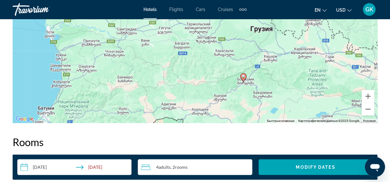
drag, startPoint x: 154, startPoint y: 80, endPoint x: 215, endPoint y: 87, distance: 61.9
click at [215, 87] on div "Чтобы активировать перетаскивание с помощью клавиатуры, нажмите Alt + Ввод. Пос…" at bounding box center [195, 28] width 365 height 189
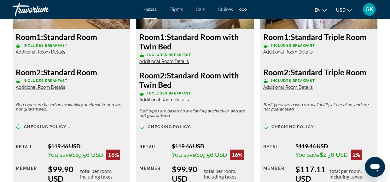
scroll to position [1041, 0]
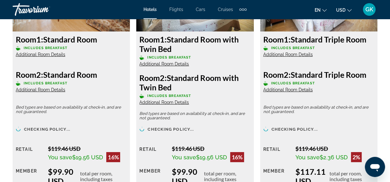
click at [388, 108] on div "Overview Type Hotel Address Likany Ruben Vepkhvadze Street 20 Likani1200 Borjom…" at bounding box center [195, 68] width 390 height 1519
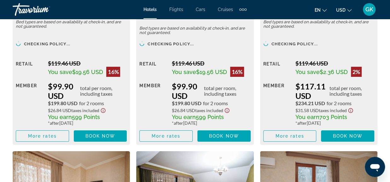
scroll to position [1131, 0]
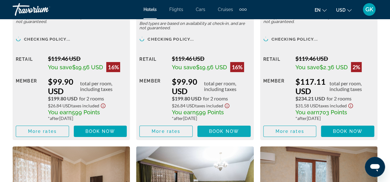
click at [227, 127] on span "Main content" at bounding box center [223, 131] width 53 height 15
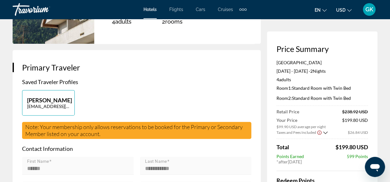
scroll to position [103, 0]
